Goal: Task Accomplishment & Management: Use online tool/utility

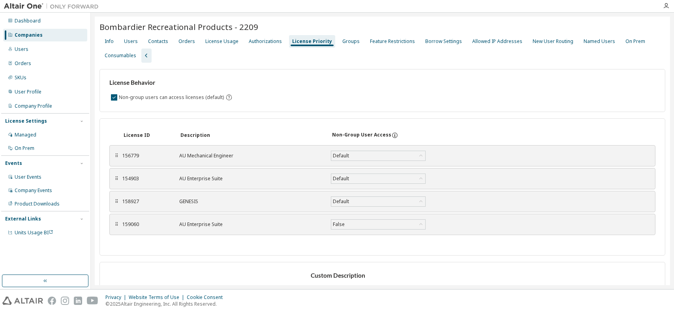
click at [27, 34] on div "Companies" at bounding box center [29, 35] width 28 height 6
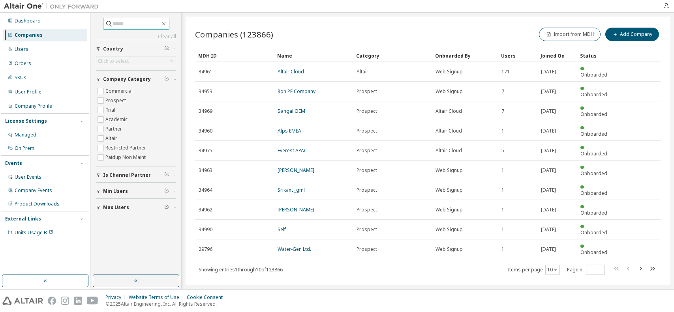
click at [142, 21] on input "text" at bounding box center [136, 24] width 47 height 8
type input "********"
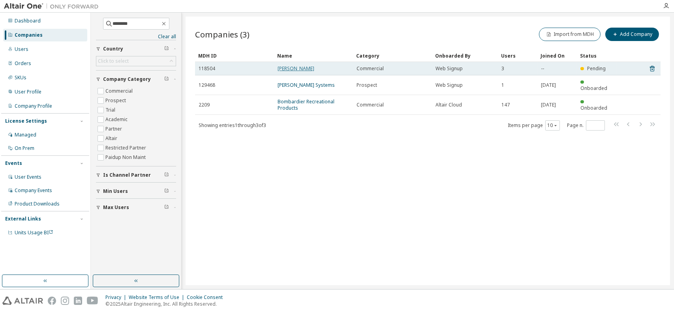
click at [286, 67] on link "Marcotte" at bounding box center [295, 68] width 37 height 7
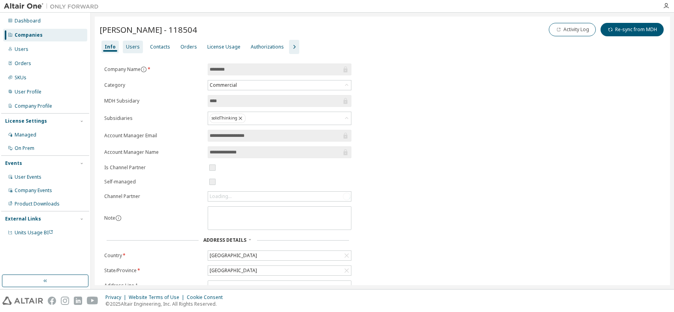
click at [135, 47] on div "Users" at bounding box center [133, 47] width 14 height 6
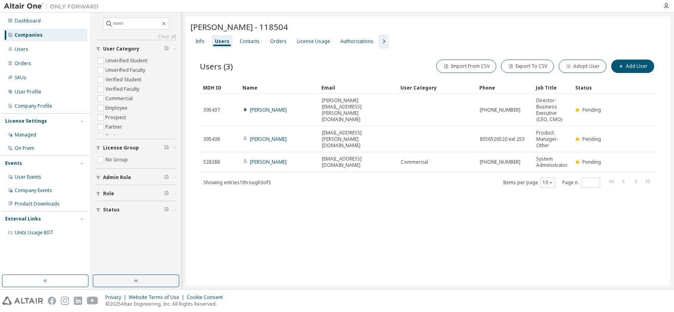
click at [332, 200] on div "Users (3) Import From CSV Export To CSV Adopt User Add User Clear Load Save Sav…" at bounding box center [427, 129] width 475 height 160
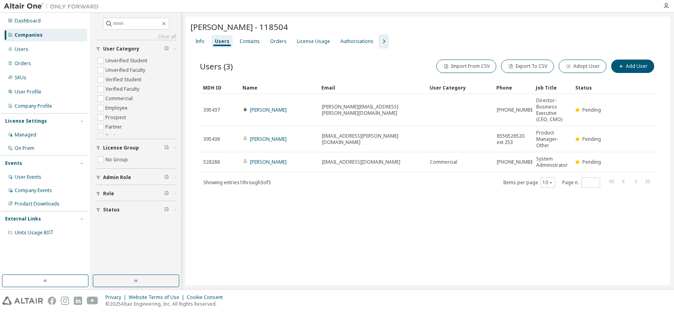
drag, startPoint x: 397, startPoint y: 86, endPoint x: 426, endPoint y: 84, distance: 29.3
click at [445, 195] on div "Users (3) Import From CSV Export To CSV Adopt User Add User Clear Load Save Sav…" at bounding box center [427, 129] width 475 height 160
click at [419, 245] on div "Marcotte - 118504 Clear Load Save Save As Field Operator Value Select filter Se…" at bounding box center [427, 151] width 484 height 269
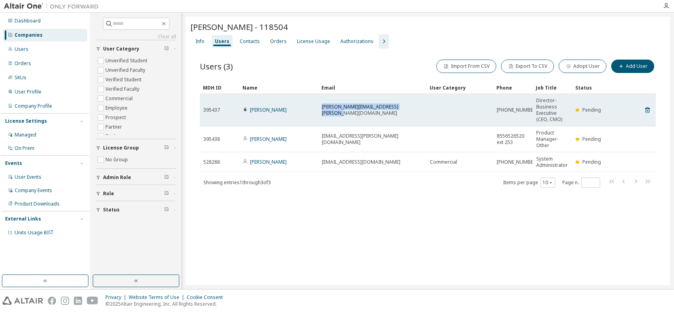
drag, startPoint x: 414, startPoint y: 110, endPoint x: 320, endPoint y: 113, distance: 94.3
click at [320, 113] on td "frederic.gamache@marcottesystems.com" at bounding box center [372, 110] width 108 height 32
copy span "frederic.gamache@marcottesystems.com"
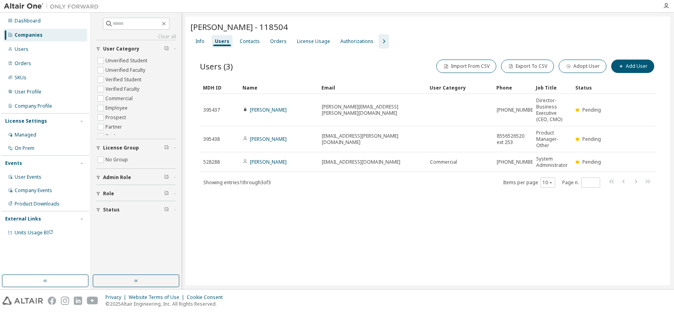
click at [637, 232] on div "Marcotte - 118504 Clear Load Save Save As Field Operator Value Select filter Se…" at bounding box center [427, 151] width 484 height 269
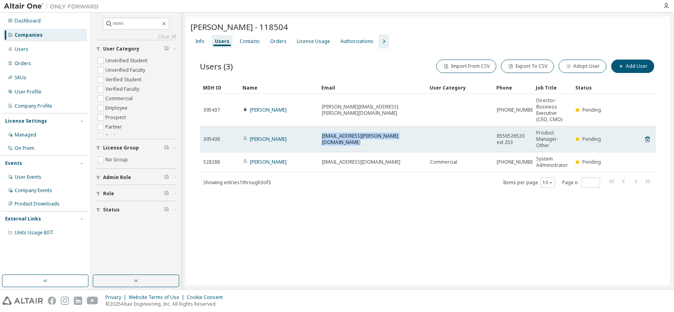
drag, startPoint x: 423, startPoint y: 138, endPoint x: 320, endPoint y: 144, distance: 102.3
click at [320, 144] on td "jeanphilippe.boucher@marcottesystems.com" at bounding box center [372, 139] width 108 height 26
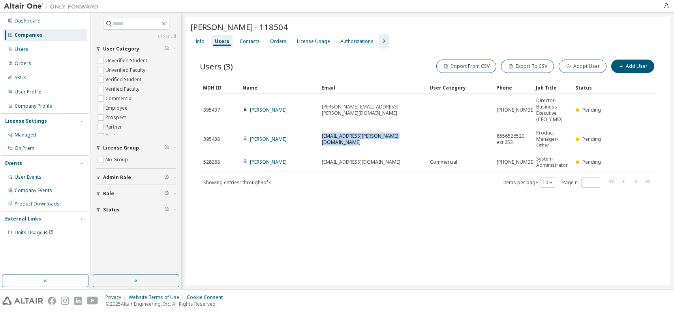
copy span "jeanphilippe.boucher@marcottesystems.com"
click at [312, 37] on div "License Usage" at bounding box center [313, 41] width 39 height 13
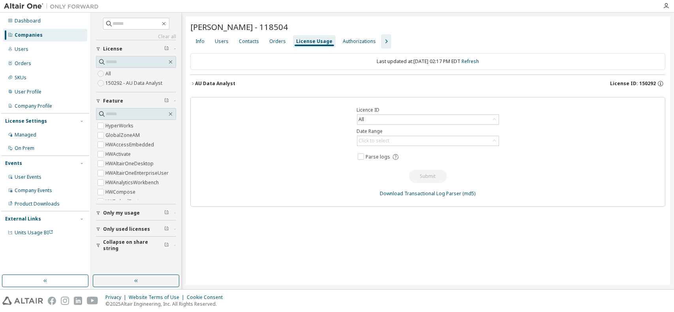
click at [193, 80] on button "AU Data Analyst License ID: 150292" at bounding box center [427, 83] width 475 height 17
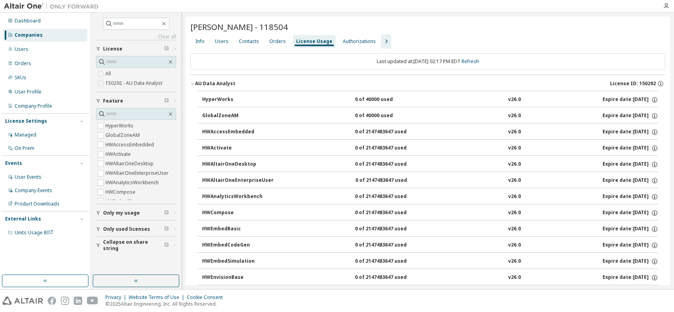
click at [381, 44] on icon "button" at bounding box center [385, 41] width 9 height 9
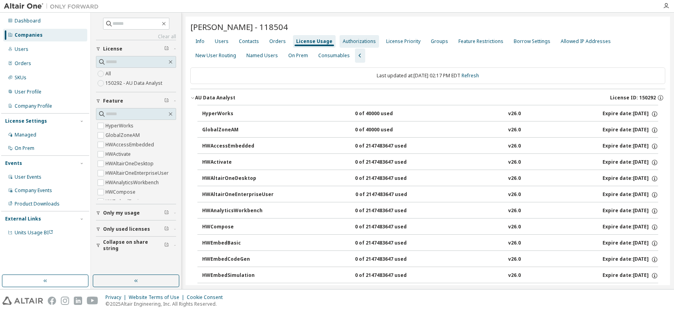
click at [354, 42] on div "Authorizations" at bounding box center [358, 41] width 33 height 6
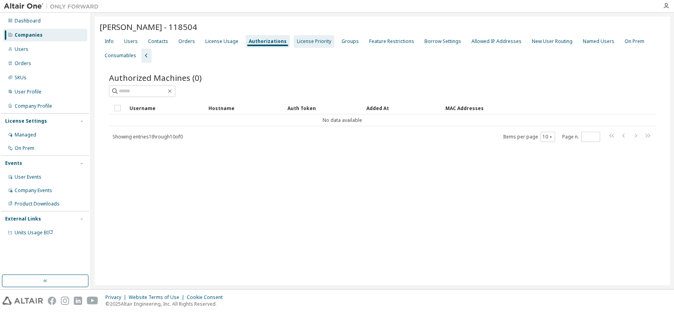
click at [297, 42] on div "License Priority" at bounding box center [314, 41] width 34 height 6
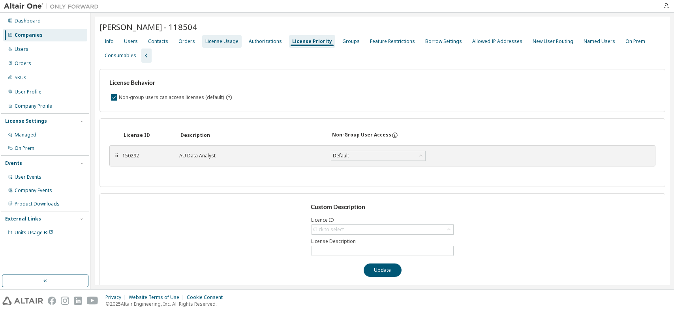
click at [227, 42] on div "License Usage" at bounding box center [221, 41] width 33 height 6
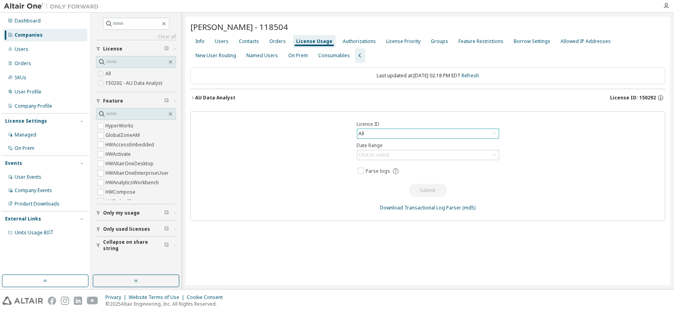
click at [420, 132] on div "All" at bounding box center [427, 133] width 141 height 9
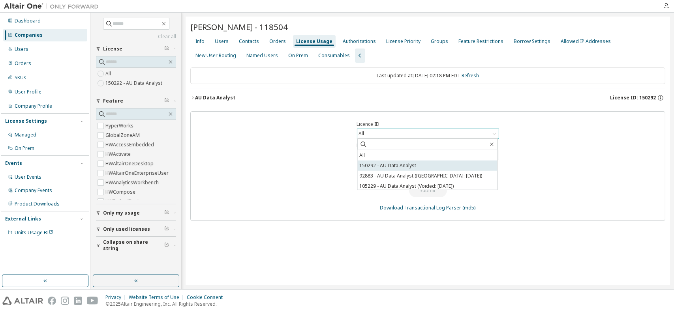
click at [411, 164] on li "150292 - AU Data Analyst" at bounding box center [427, 166] width 140 height 10
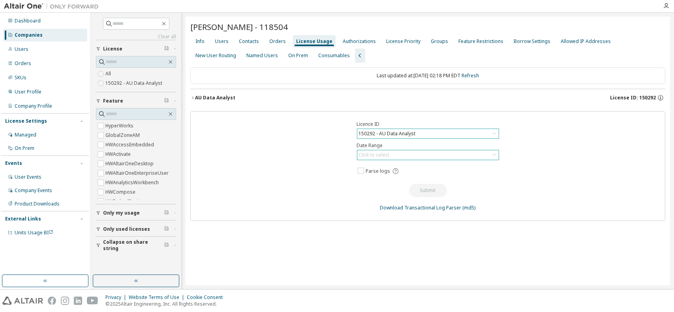
click at [383, 154] on div "Click to select" at bounding box center [374, 155] width 31 height 6
click at [376, 188] on li "Year to date" at bounding box center [427, 187] width 140 height 10
click at [396, 170] on icon at bounding box center [395, 171] width 6 height 6
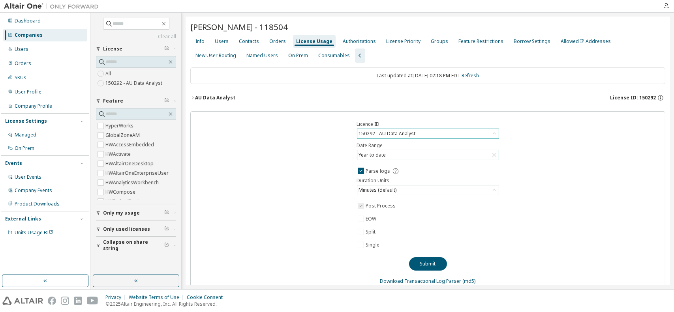
click at [293, 174] on div "Licence ID 150292 - AU Data Analyst Date Range Year to date Parse logs Duration…" at bounding box center [427, 202] width 475 height 183
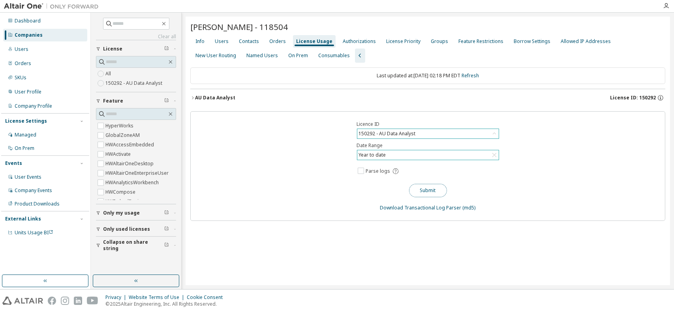
click at [427, 189] on button "Submit" at bounding box center [428, 190] width 38 height 13
click at [195, 97] on icon "button" at bounding box center [192, 97] width 5 height 5
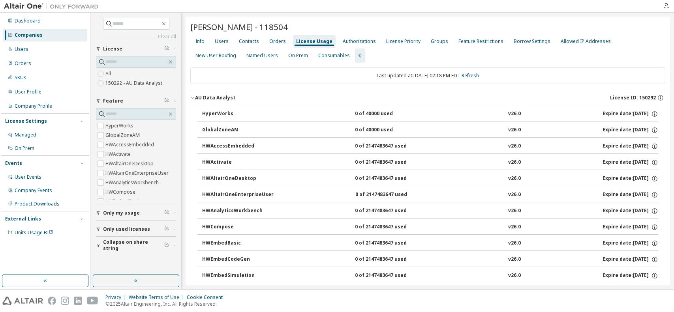
click at [191, 98] on icon "button" at bounding box center [192, 97] width 5 height 5
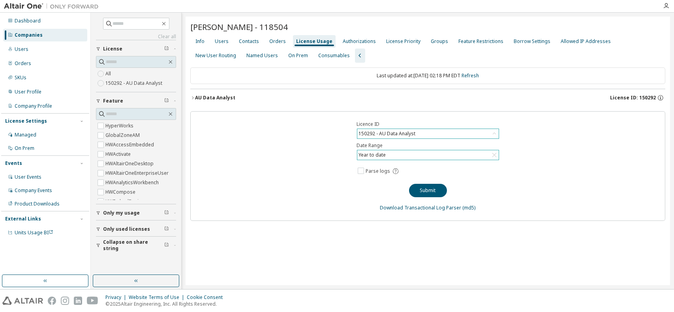
click at [399, 135] on div "150292 - AU Data Analyst" at bounding box center [386, 133] width 59 height 9
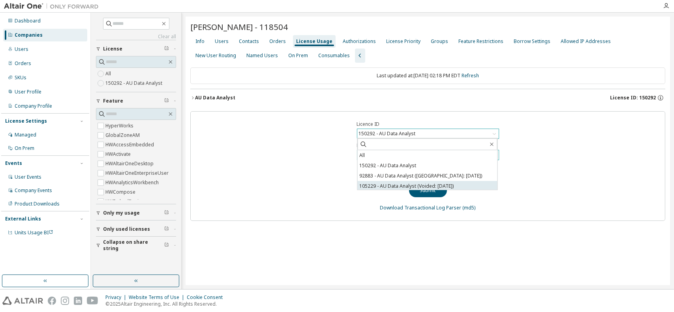
click at [467, 185] on li "105229 - AU Data Analyst (Voided: 2024-12-01)" at bounding box center [427, 186] width 140 height 10
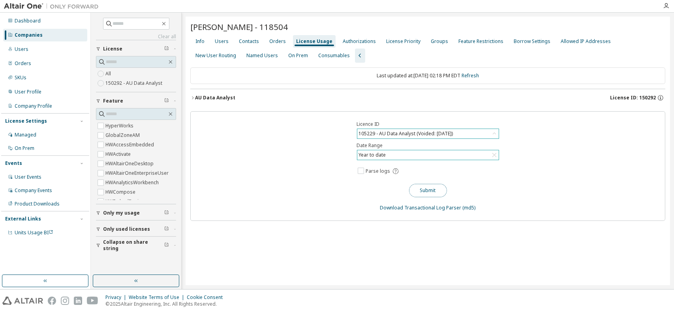
click at [430, 188] on button "Submit" at bounding box center [428, 190] width 38 height 13
click at [405, 153] on div "Year to date" at bounding box center [427, 154] width 141 height 9
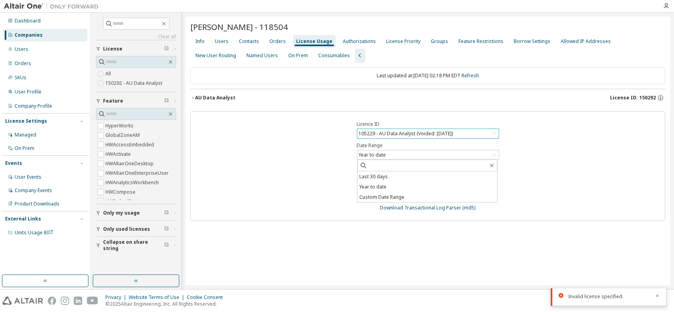
click at [324, 150] on div "Licence ID 105229 - AU Data Analyst (Voided: 2024-12-01) Date Range Year to dat…" at bounding box center [427, 166] width 475 height 110
click at [202, 42] on div "Info" at bounding box center [199, 41] width 9 height 6
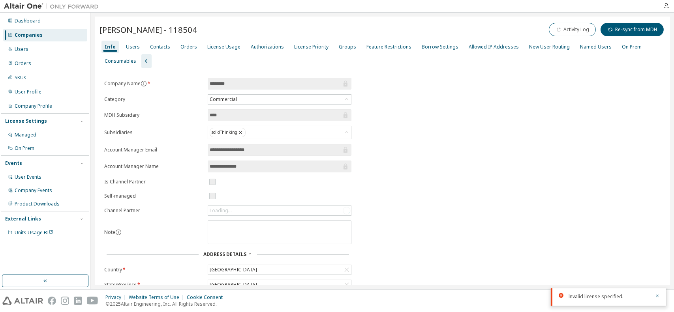
scroll to position [102, 0]
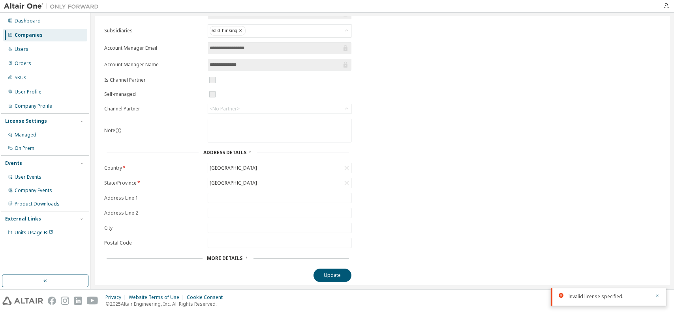
click at [237, 258] on span "More Details" at bounding box center [225, 258] width 36 height 7
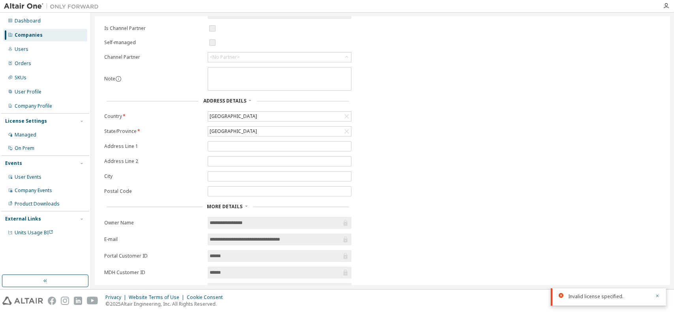
scroll to position [217, 0]
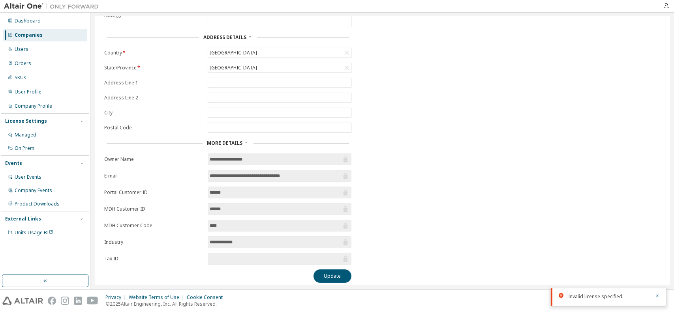
drag, startPoint x: 226, startPoint y: 205, endPoint x: 208, endPoint y: 206, distance: 19.0
click at [208, 206] on span "******" at bounding box center [280, 209] width 144 height 12
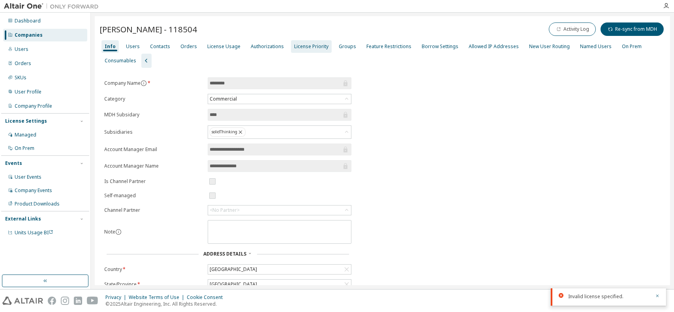
scroll to position [0, 0]
click at [247, 51] on div "Authorizations" at bounding box center [266, 47] width 39 height 13
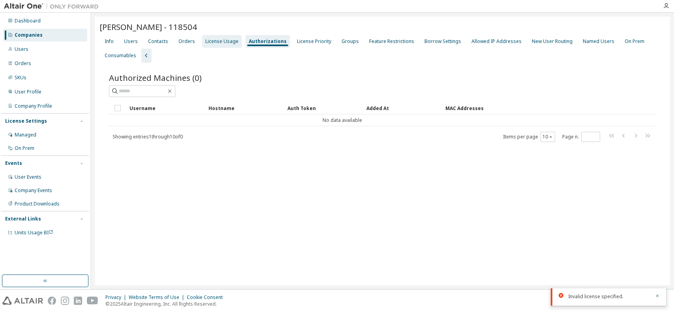
click at [225, 42] on div "License Usage" at bounding box center [221, 41] width 33 height 6
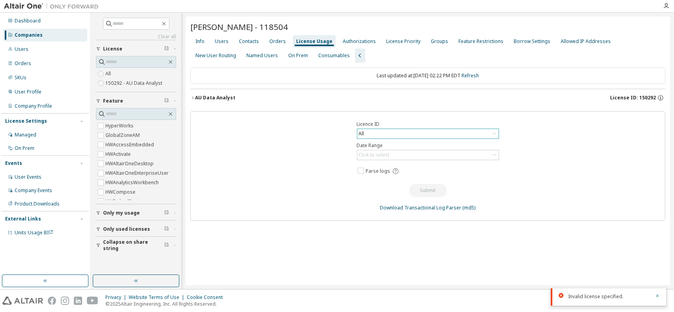
click at [382, 134] on div "All" at bounding box center [427, 133] width 141 height 9
click at [304, 156] on div "Licence ID All All 150292 - AU Data Analyst 92883 - AU Data Analyst (Voided: 20…" at bounding box center [427, 166] width 475 height 110
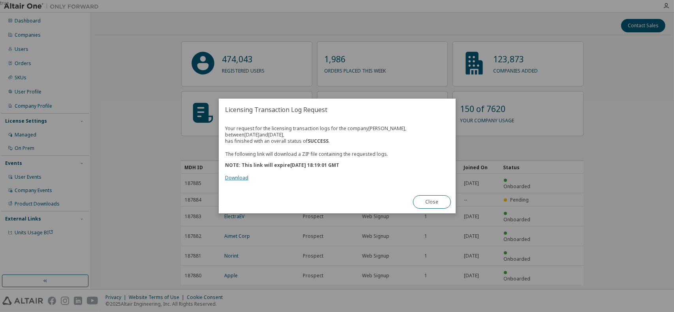
click at [240, 178] on link "Download" at bounding box center [236, 177] width 23 height 7
click at [436, 203] on button "Close" at bounding box center [432, 201] width 38 height 13
